Goal: Find specific page/section: Find specific page/section

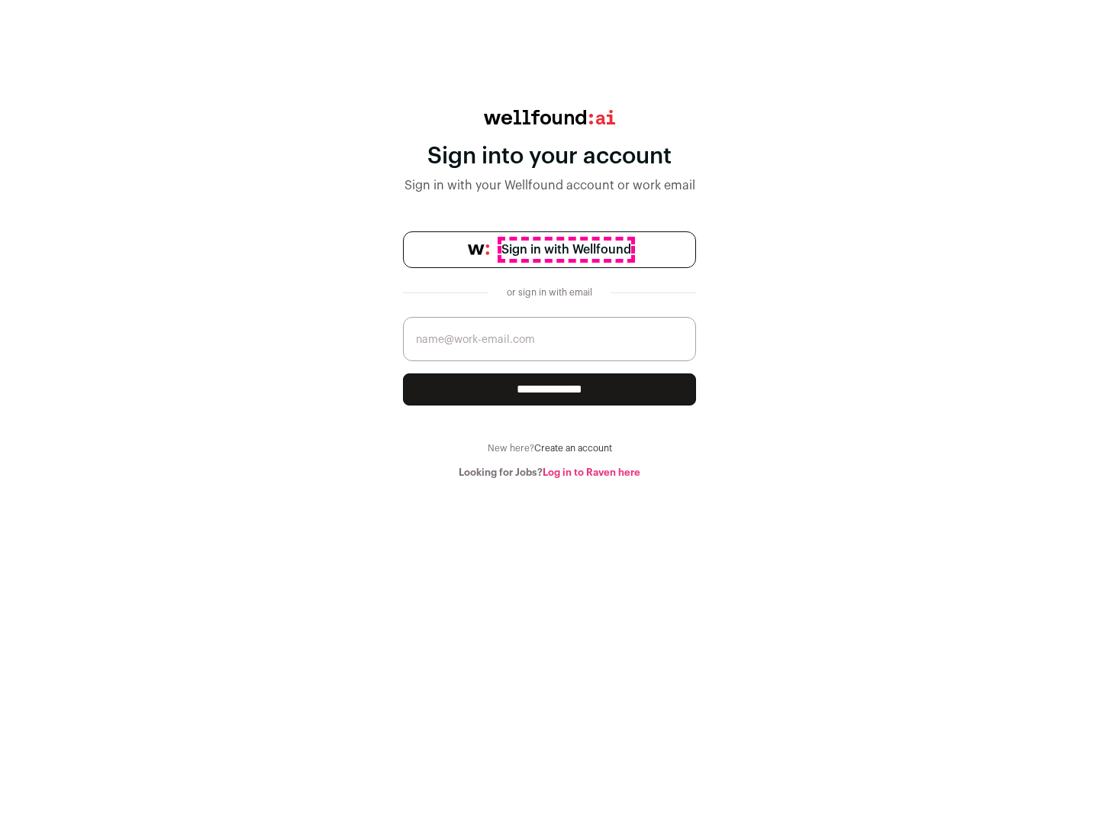
click at [566, 250] on span "Sign in with Wellfound" at bounding box center [566, 249] width 130 height 18
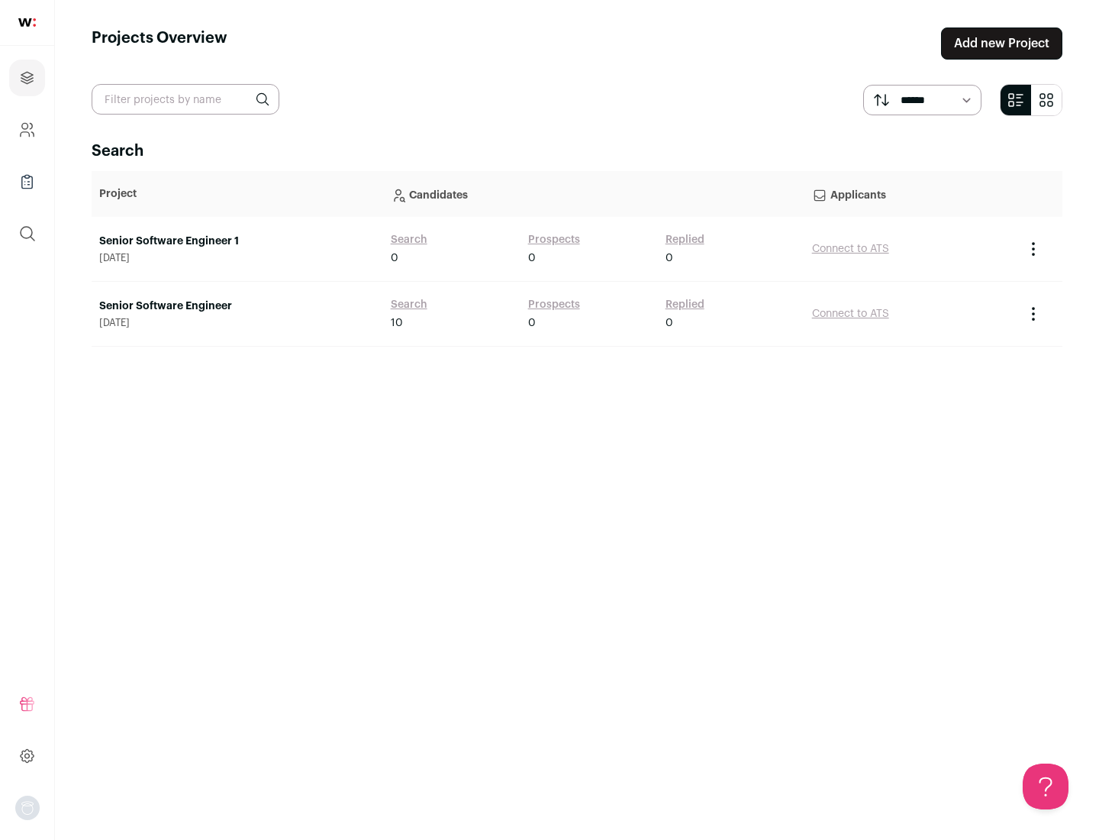
click at [237, 306] on link "Senior Software Engineer" at bounding box center [237, 305] width 276 height 15
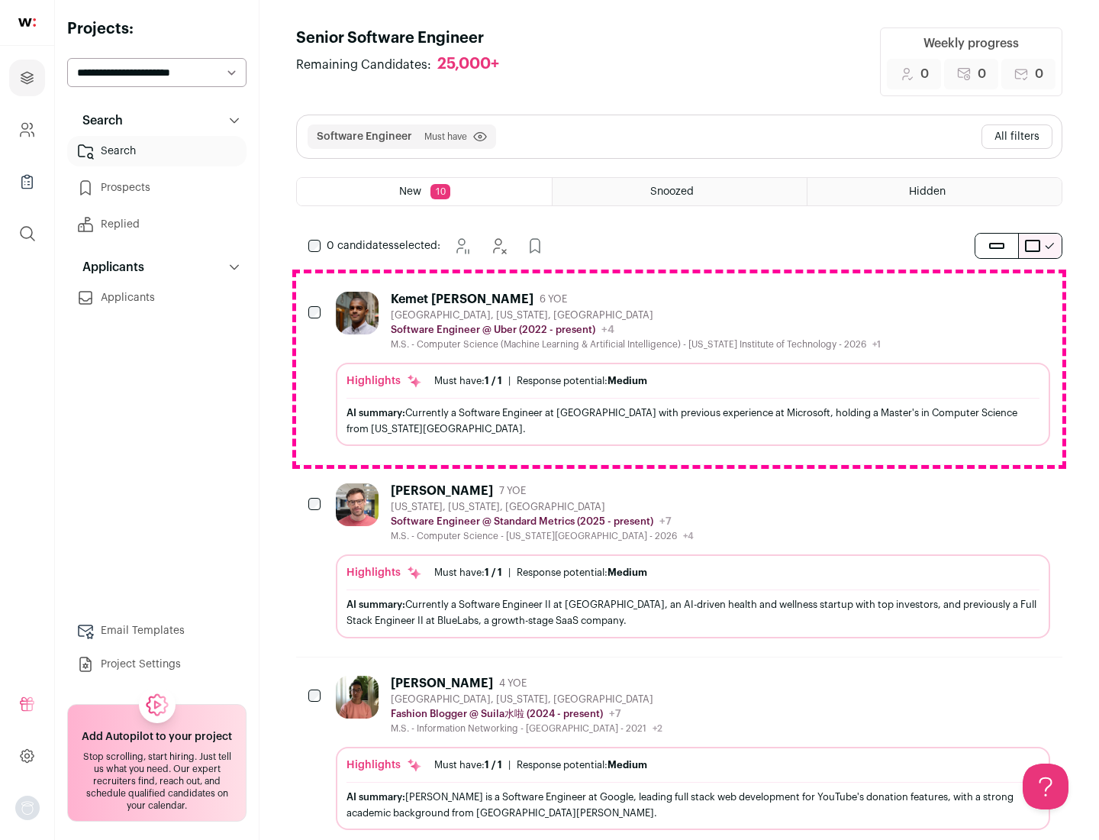
click at [679, 369] on div "Highlights Must have: 1 / 1 How many must haves have been fulfilled? | Response…" at bounding box center [693, 404] width 714 height 83
